Goal: Transaction & Acquisition: Purchase product/service

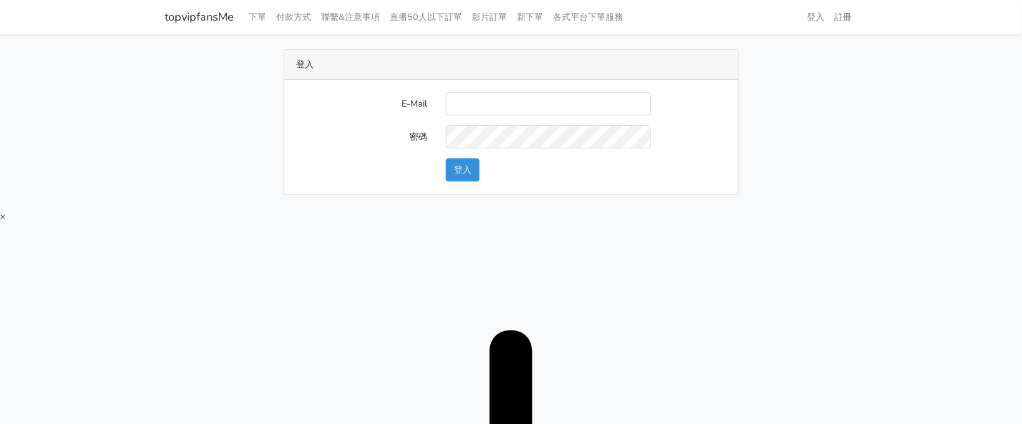
type input "[EMAIL_ADDRESS][DOMAIN_NAME]"
click at [453, 177] on button "登入" at bounding box center [463, 169] width 34 height 23
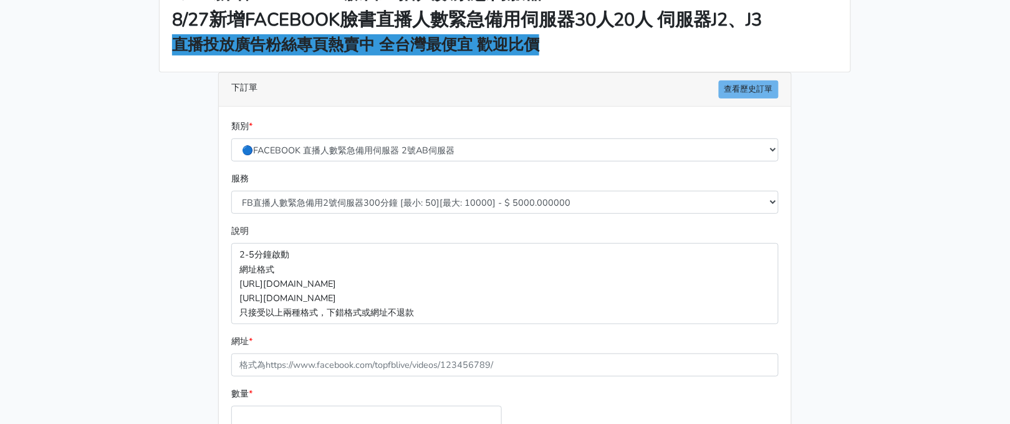
scroll to position [155, 0]
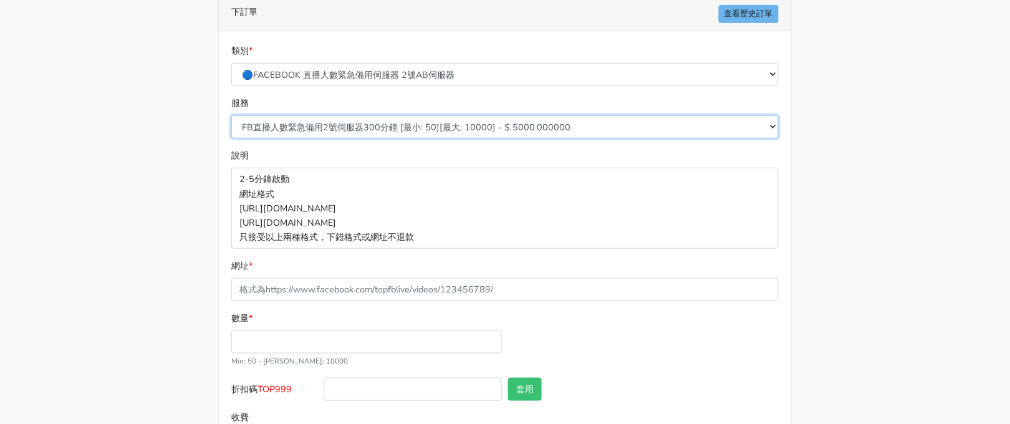
click at [348, 125] on select "FB直播人數緊急備用2號伺服器300分鐘 [最小: 50][最大: 10000] - $ 5000.000000 FB直播人數緊急備用2號伺服器60分鐘 [最…" at bounding box center [505, 126] width 548 height 23
select select "577"
click at [231, 115] on select "FB直播人數緊急備用2號伺服器300分鐘 [最小: 50][最大: 10000] - $ 5000.000000 FB直播人數緊急備用2號伺服器60分鐘 [最…" at bounding box center [505, 126] width 548 height 23
click at [103, 200] on main "8/16 新增FACEBOOK臉書直播人數緊急伺服器J1 8/27新增FACEBOOK臉書直播人數緊急備用伺服器30人20人 伺服器J2、J3 直播投放廣告粉…" at bounding box center [505, 179] width 1010 height 601
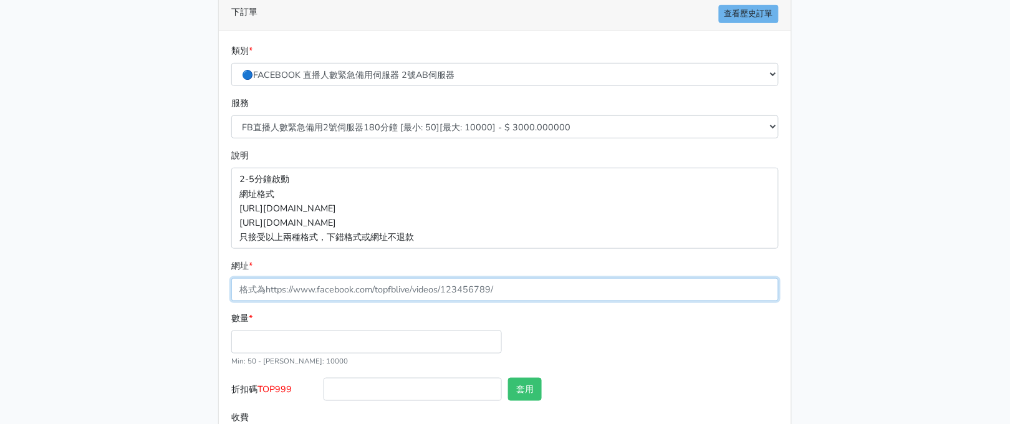
click at [463, 288] on input "網址 *" at bounding box center [505, 289] width 548 height 23
paste input "[URL][DOMAIN_NAME]"
type input "[URL][DOMAIN_NAME]"
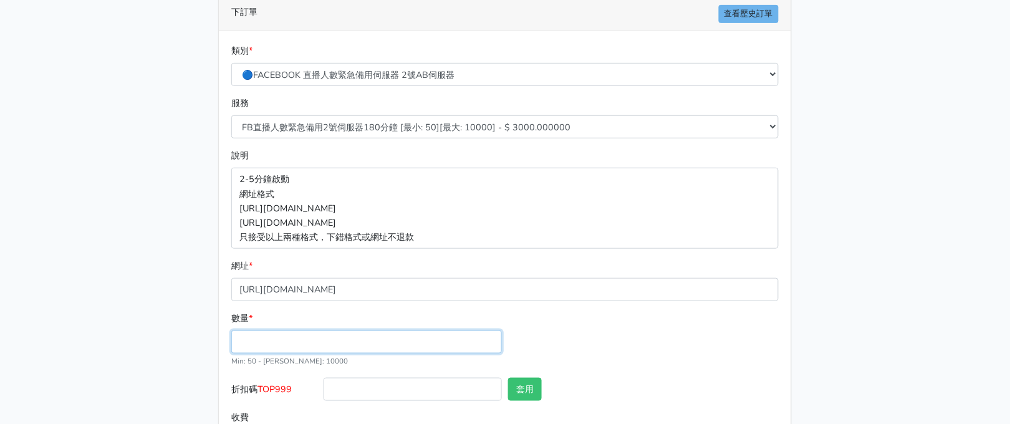
click at [285, 339] on input "數量 *" at bounding box center [366, 342] width 271 height 23
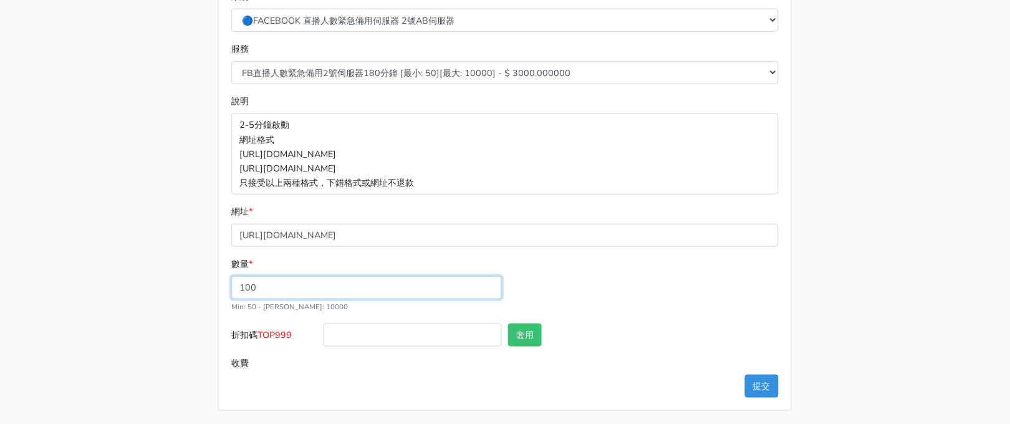
scroll to position [211, 0]
type input "100"
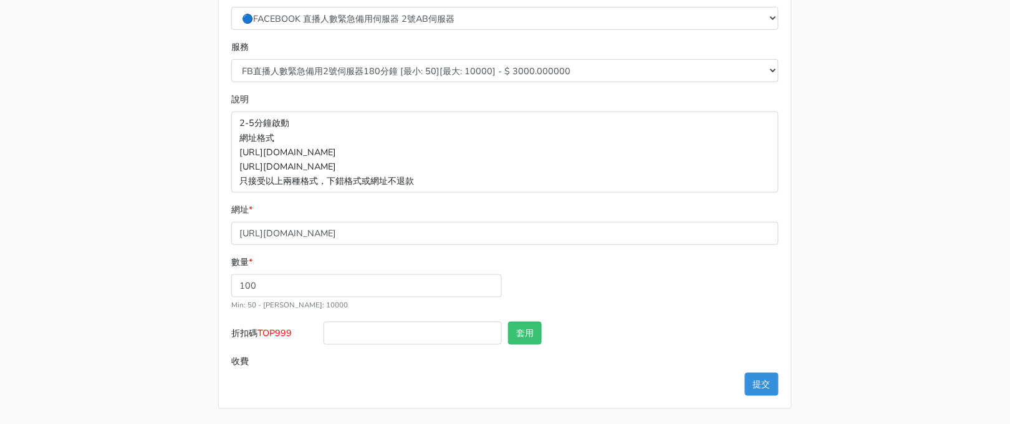
type input "300.000"
click at [271, 334] on span "TOP999" at bounding box center [275, 333] width 34 height 12
click at [324, 334] on input "折扣碼 TOP999" at bounding box center [413, 333] width 178 height 23
click at [271, 334] on span "TOP999" at bounding box center [275, 333] width 34 height 12
click at [324, 334] on input "折扣碼 TOP999" at bounding box center [413, 333] width 178 height 23
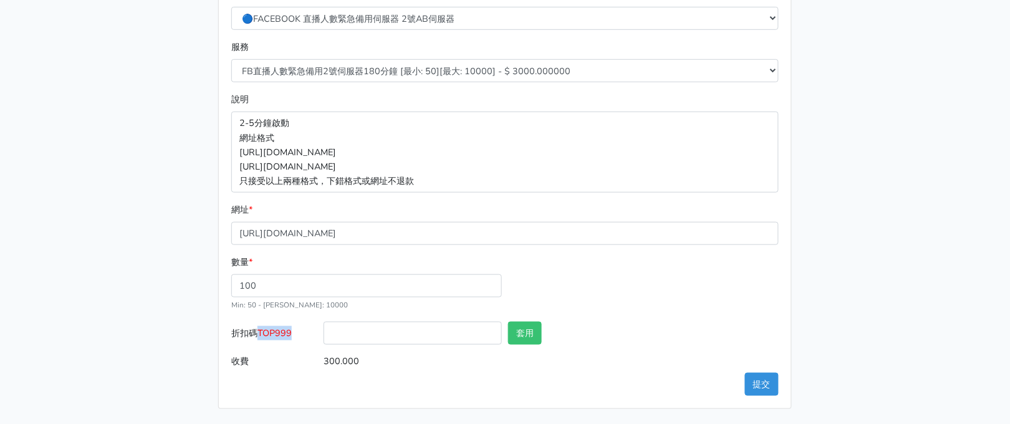
copy span "TOP999"
click at [357, 331] on input "折扣碼 TOP999" at bounding box center [413, 333] width 178 height 23
paste input "TOP999"
type input "TOP999"
click at [553, 326] on div "套用" at bounding box center [551, 336] width 92 height 28
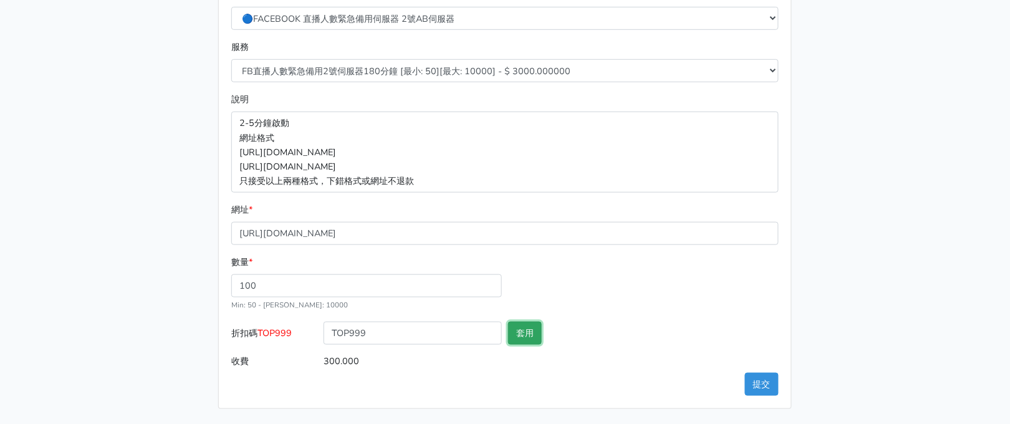
click at [526, 333] on button "套用" at bounding box center [525, 333] width 34 height 23
type input "套用失敗"
click at [768, 385] on button "提交" at bounding box center [762, 384] width 34 height 23
